Goal: Ask a question

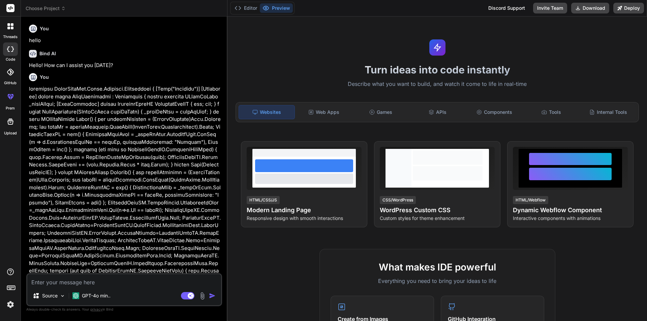
scroll to position [18, 0]
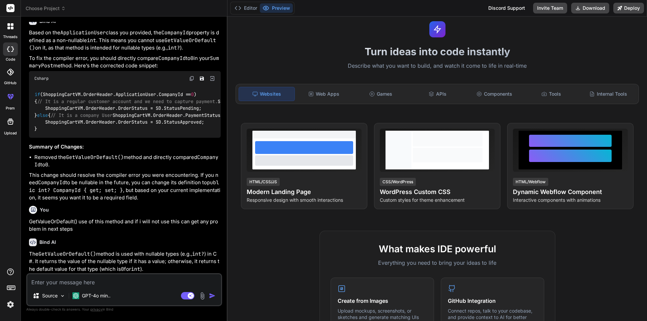
click at [112, 276] on textarea at bounding box center [124, 280] width 194 height 12
paste textarea "@model int <div class="container"> <div class="col-12 text-center"> <h3 class="…"
type textarea "@model int <div class="container"> <div class="col-12 text-center"> <h3 class="…"
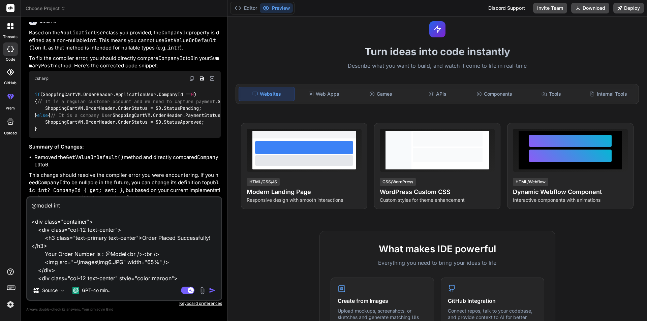
scroll to position [33, 0]
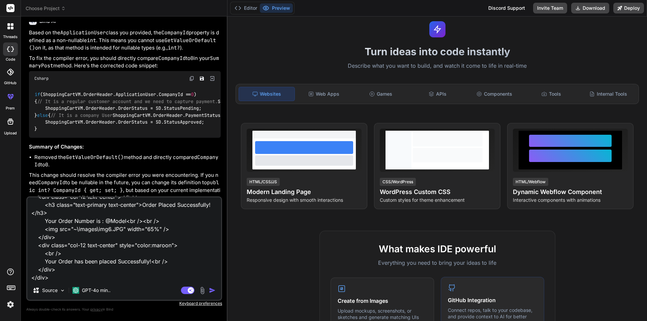
type textarea "x"
type textarea "@model int <div class="container"> <div class="col-12 text-center"> <h3 class="…"
type textarea "x"
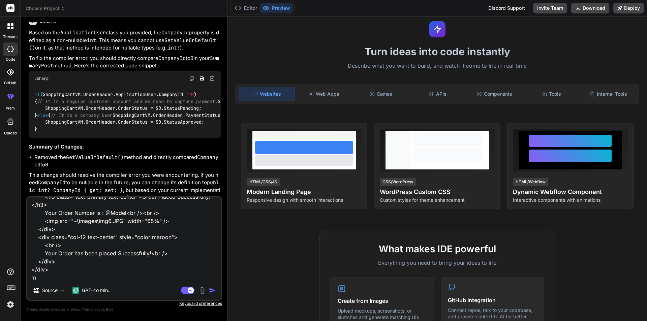
type textarea "@model int <div class="container"> <div class="col-12 text-center"> <h3 class="…"
type textarea "x"
type textarea "@model int <div class="container"> <div class="col-12 text-center"> <h3 class="…"
type textarea "x"
type textarea "@model int <div class="container"> <div class="col-12 text-center"> <h3 class="…"
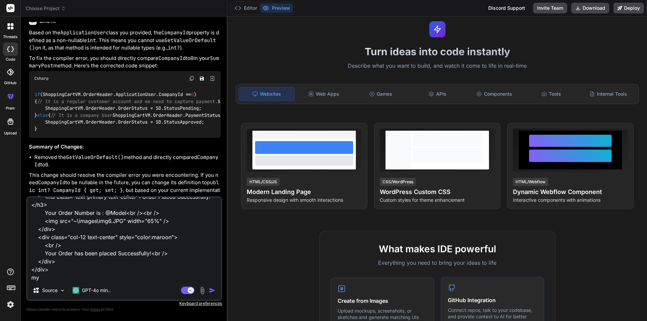
type textarea "x"
type textarea "@model int <div class="container"> <div class="col-12 text-center"> <h3 class="…"
type textarea "x"
type textarea "@model int <div class="container"> <div class="col-12 text-center"> <h3 class="…"
type textarea "x"
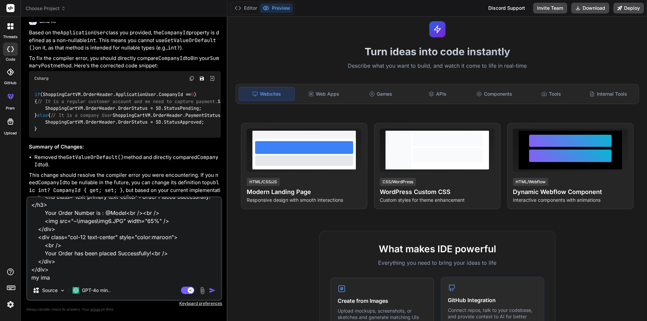
type textarea "@model int <div class="container"> <div class="col-12 text-center"> <h3 class="…"
type textarea "x"
type textarea "@model int <div class="container"> <div class="col-12 text-center"> <h3 class="…"
type textarea "x"
type textarea "@model int <div class="container"> <div class="col-12 text-center"> <h3 class="…"
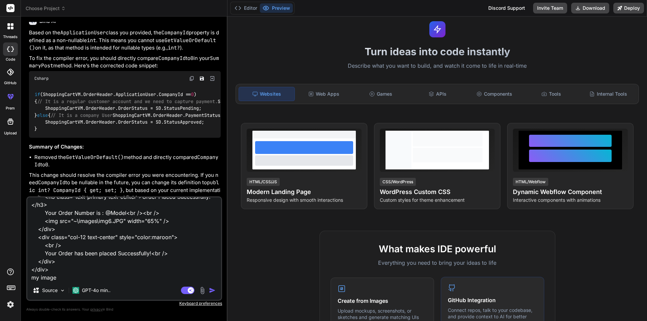
type textarea "x"
type textarea "@model int <div class="container"> <div class="col-12 text-center"> <h3 class="…"
type textarea "x"
type textarea "@model int <div class="container"> <div class="col-12 text-center"> <h3 class="…"
type textarea "x"
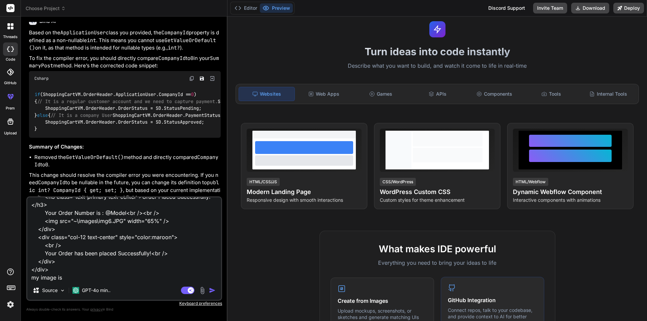
type textarea "@model int <div class="container"> <div class="col-12 text-center"> <h3 class="…"
type textarea "x"
type textarea "@model int <div class="container"> <div class="col-12 text-center"> <h3 class="…"
type textarea "x"
type textarea "@model int <div class="container"> <div class="col-12 text-center"> <h3 class="…"
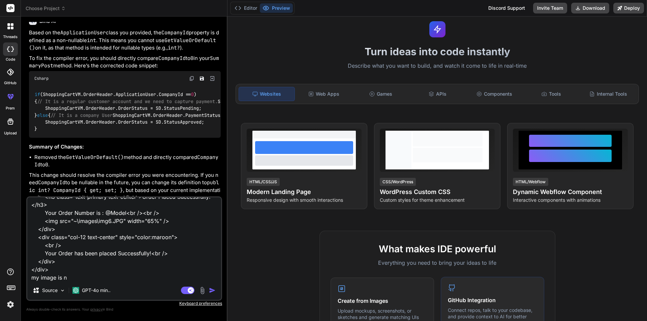
type textarea "x"
type textarea "@model int <div class="container"> <div class="col-12 text-center"> <h3 class="…"
type textarea "x"
type textarea "@model int <div class="container"> <div class="col-12 text-center"> <h3 class="…"
type textarea "x"
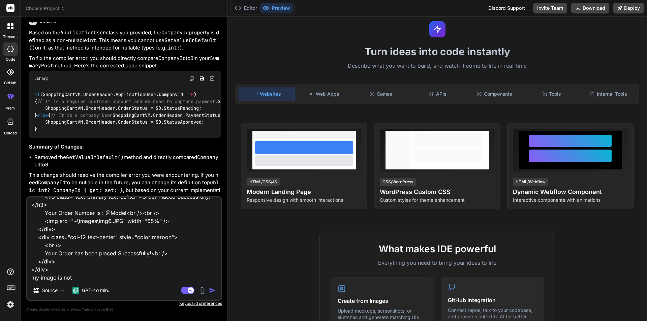
type textarea "@model int <div class="container"> <div class="col-12 text-center"> <h3 class="…"
type textarea "x"
type textarea "@model int <div class="container"> <div class="col-12 text-center"> <h3 class="…"
type textarea "x"
type textarea "@model int <div class="container"> <div class="col-12 text-center"> <h3 class="…"
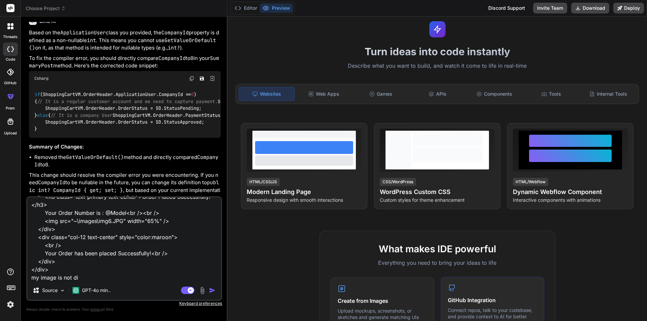
type textarea "x"
type textarea "@model int <div class="container"> <div class="col-12 text-center"> <h3 class="…"
type textarea "x"
type textarea "@model int <div class="container"> <div class="col-12 text-center"> <h3 class="…"
type textarea "x"
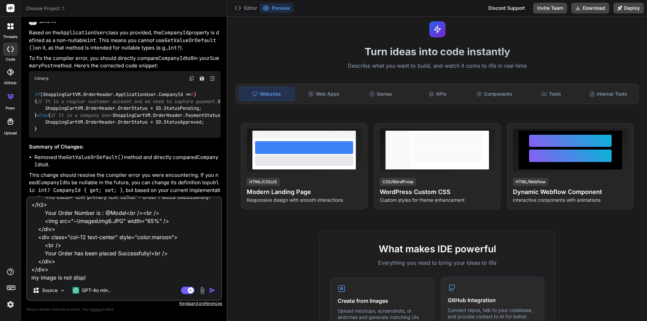
type textarea "@model int <div class="container"> <div class="col-12 text-center"> <h3 class="…"
type textarea "x"
type textarea "@model int <div class="container"> <div class="col-12 text-center"> <h3 class="…"
type textarea "x"
type textarea "@model int <div class="container"> <div class="col-12 text-center"> <h3 class="…"
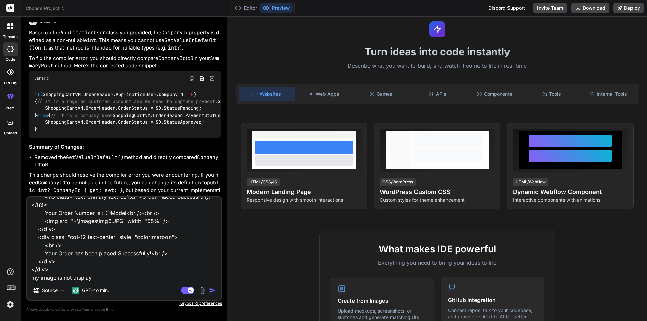
type textarea "x"
type textarea "@model int <div class="container"> <div class="col-12 text-center"> <h3 class="…"
type textarea "x"
type textarea "@model int <div class="container"> <div class="col-12 text-center"> <h3 class="…"
type textarea "x"
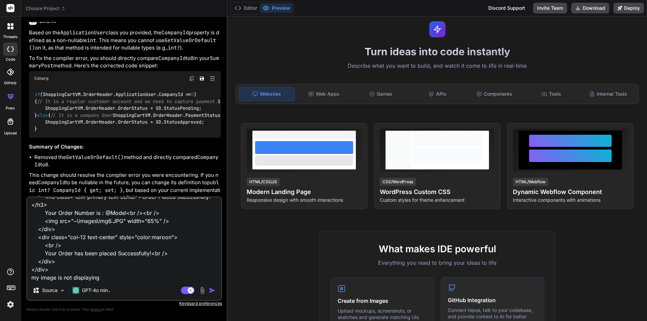
type textarea "@model int <div class="container"> <div class="col-12 text-center"> <h3 class="…"
type textarea "x"
type textarea "@model int <div class="container"> <div class="col-12 text-center"> <h3 class="…"
type textarea "x"
type textarea "@model int <div class="container"> <div class="col-12 text-center"> <h3 class="…"
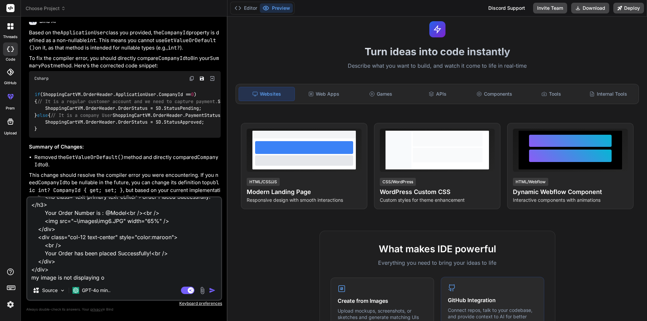
type textarea "x"
type textarea "@model int <div class="container"> <div class="col-12 text-center"> <h3 class="…"
type textarea "x"
type textarea "@model int <div class="container"> <div class="col-12 text-center"> <h3 class="…"
type textarea "x"
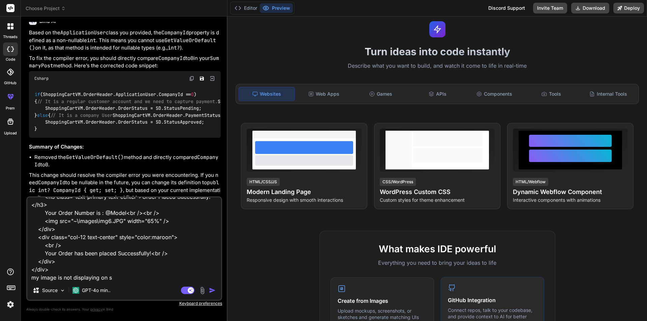
type textarea "@model int <div class="container"> <div class="col-12 text-center"> <h3 class="…"
type textarea "x"
type textarea "@model int <div class="container"> <div class="col-12 text-center"> <h3 class="…"
type textarea "x"
type textarea "@model int <div class="container"> <div class="col-12 text-center"> <h3 class="…"
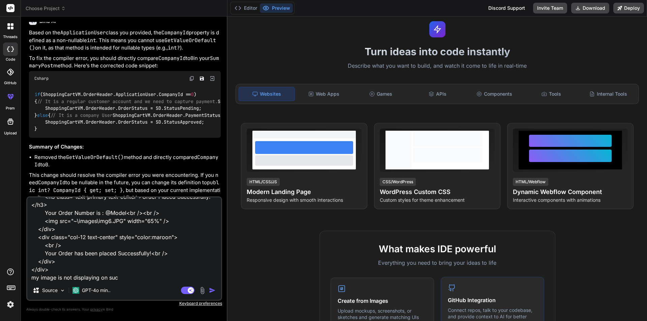
type textarea "x"
type textarea "@model int <div class="container"> <div class="col-12 text-center"> <h3 class="…"
type textarea "x"
type textarea "@model int <div class="container"> <div class="col-12 text-center"> <h3 class="…"
type textarea "x"
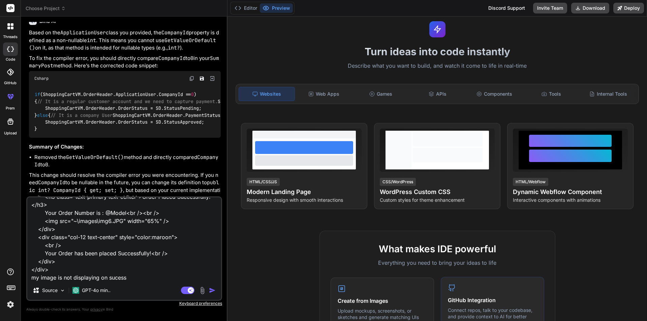
type textarea "@model int <div class="container"> <div class="col-12 text-center"> <h3 class="…"
type textarea "x"
type textarea "@model int <div class="container"> <div class="col-12 text-center"> <h3 class="…"
type textarea "x"
type textarea "@model int <div class="container"> <div class="col-12 text-center"> <h3 class="…"
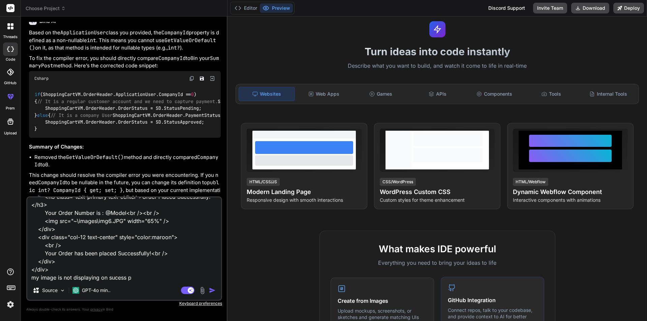
type textarea "x"
type textarea "@model int <div class="container"> <div class="col-12 text-center"> <h3 class="…"
type textarea "x"
type textarea "@model int <div class="container"> <div class="col-12 text-center"> <h3 class="…"
type textarea "x"
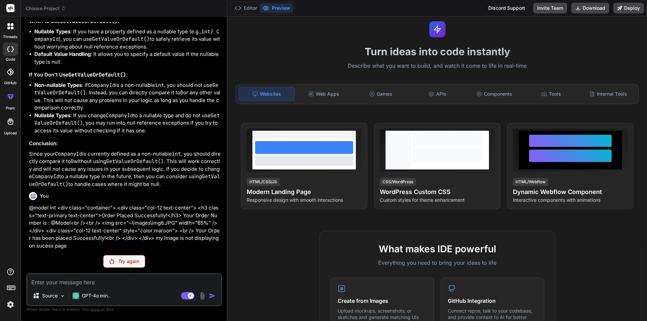
scroll to position [1130, 0]
click at [119, 261] on p "Try again" at bounding box center [128, 261] width 21 height 7
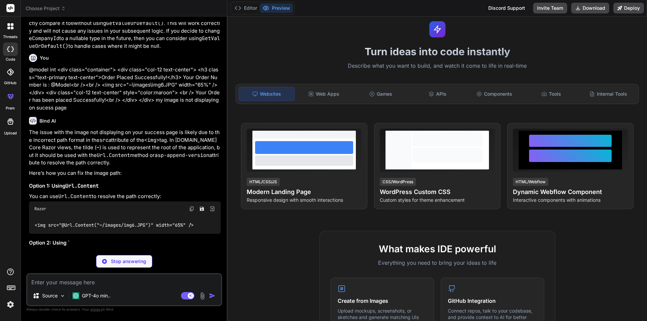
scroll to position [1318, 0]
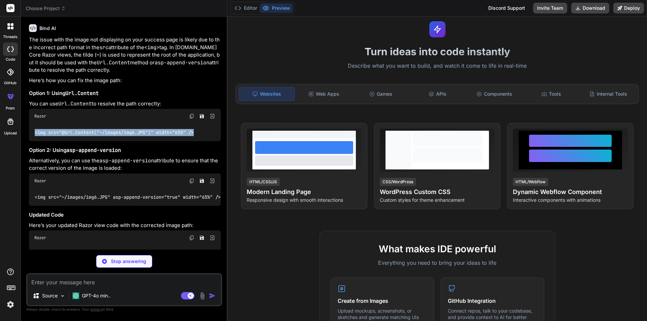
drag, startPoint x: 200, startPoint y: 225, endPoint x: 35, endPoint y: 227, distance: 164.8
click at [35, 141] on div "<img src="@Url.Content("~/images/img6.JPG")" width="65%" />" at bounding box center [125, 133] width 192 height 18
copy code "<img src="@Url.Content("~/images/img6.JPG")" width="65%" />"
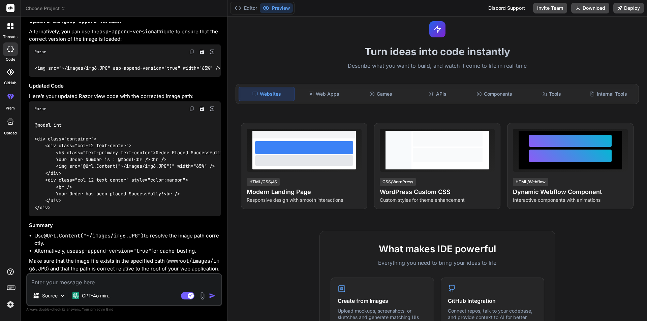
scroll to position [1453, 0]
type textarea "x"
drag, startPoint x: 71, startPoint y: 163, endPoint x: 134, endPoint y: 172, distance: 63.4
click at [134, 172] on div "The issue with the image not displaying on your success page is likely due to t…" at bounding box center [125, 89] width 192 height 366
click at [140, 116] on div "Razor" at bounding box center [125, 108] width 192 height 15
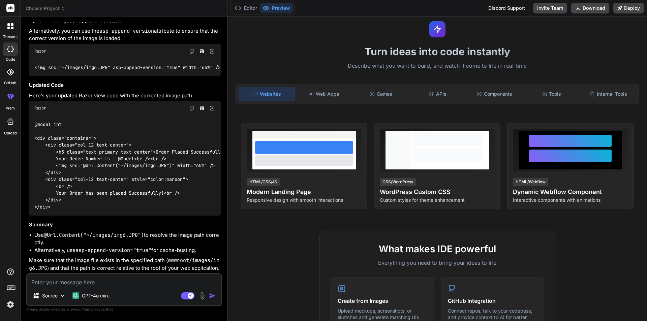
scroll to position [1521, 0]
click at [192, 111] on img at bounding box center [191, 108] width 5 height 5
